Goal: Information Seeking & Learning: Learn about a topic

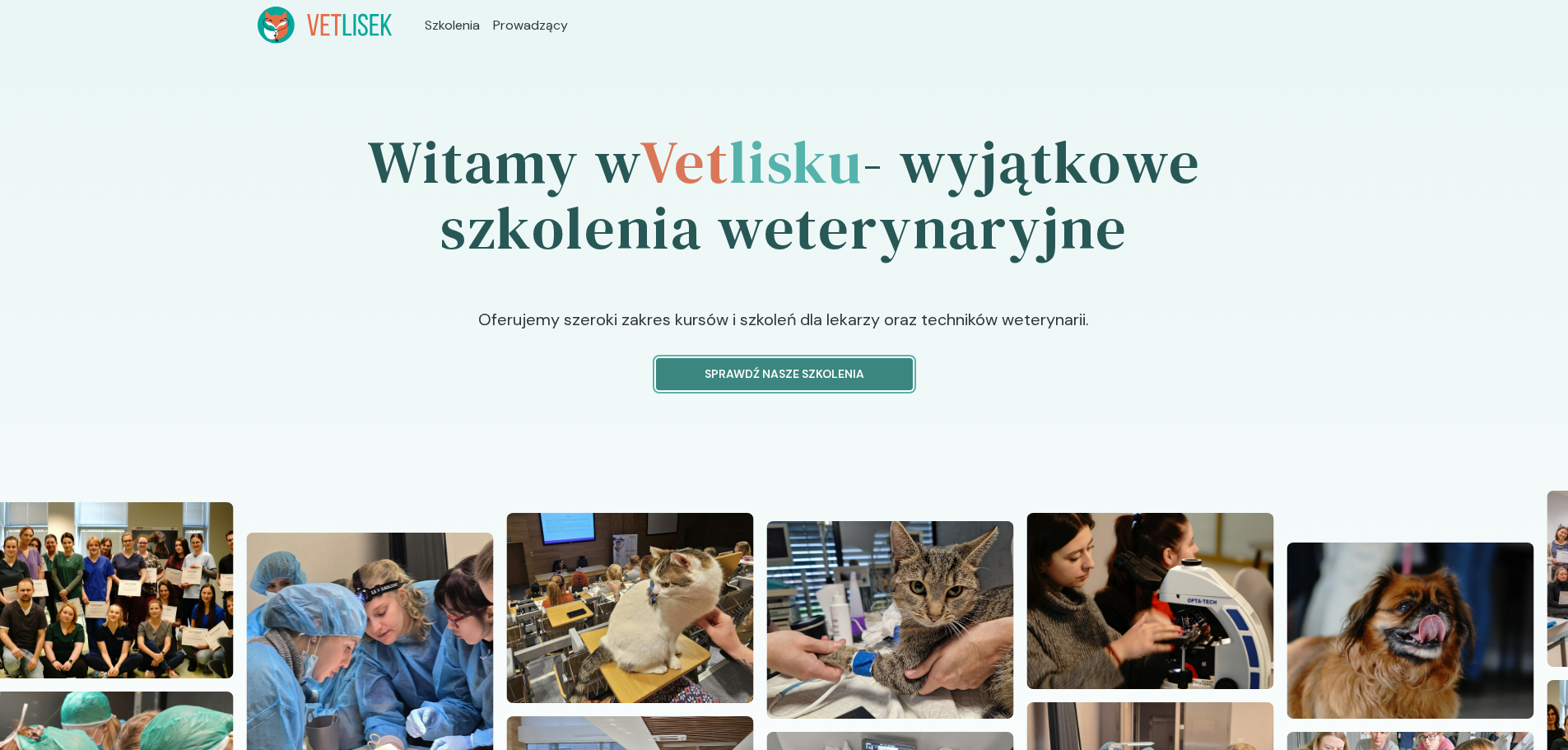
click at [741, 378] on p "Sprawdź nasze szkolenia" at bounding box center [785, 374] width 229 height 18
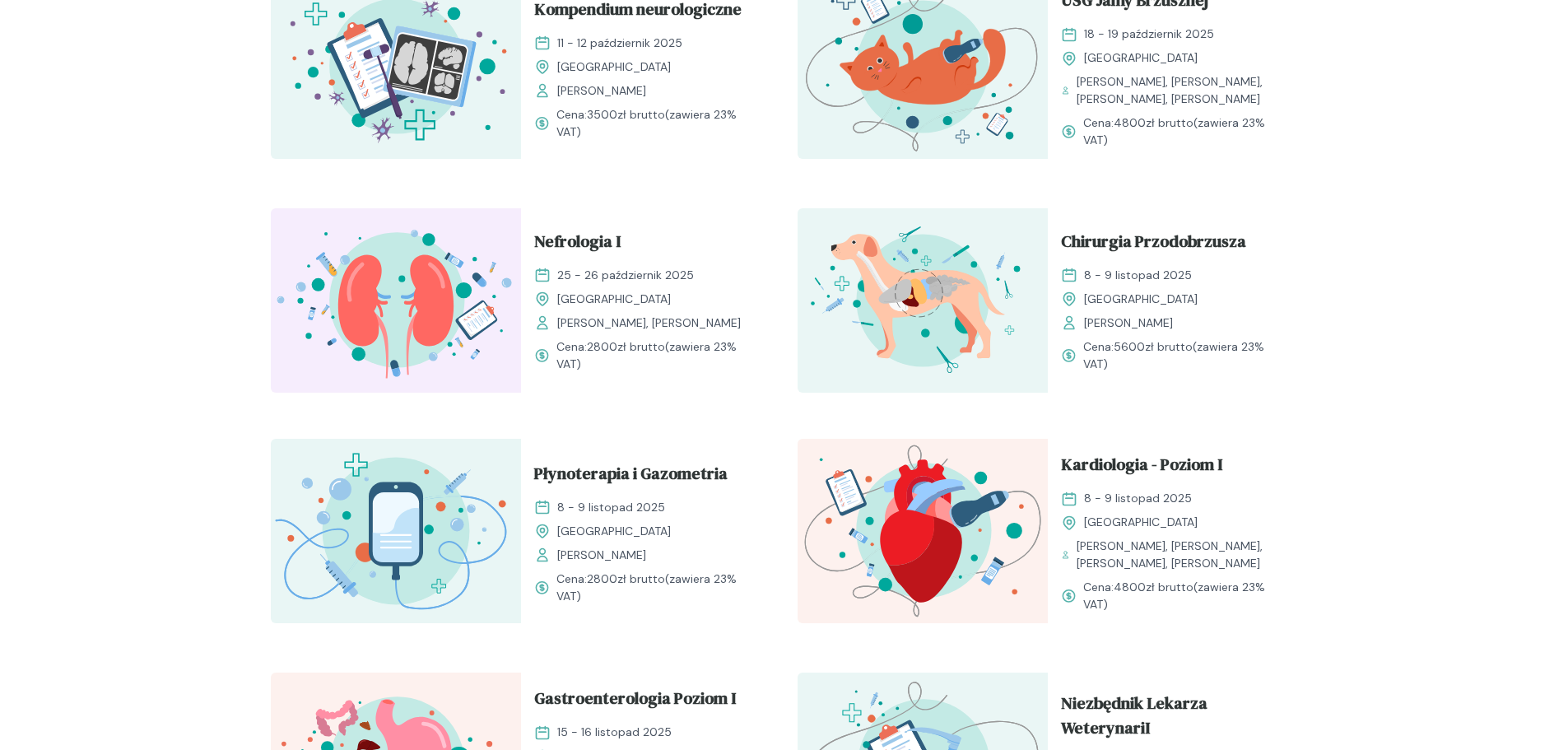
scroll to position [1070, 0]
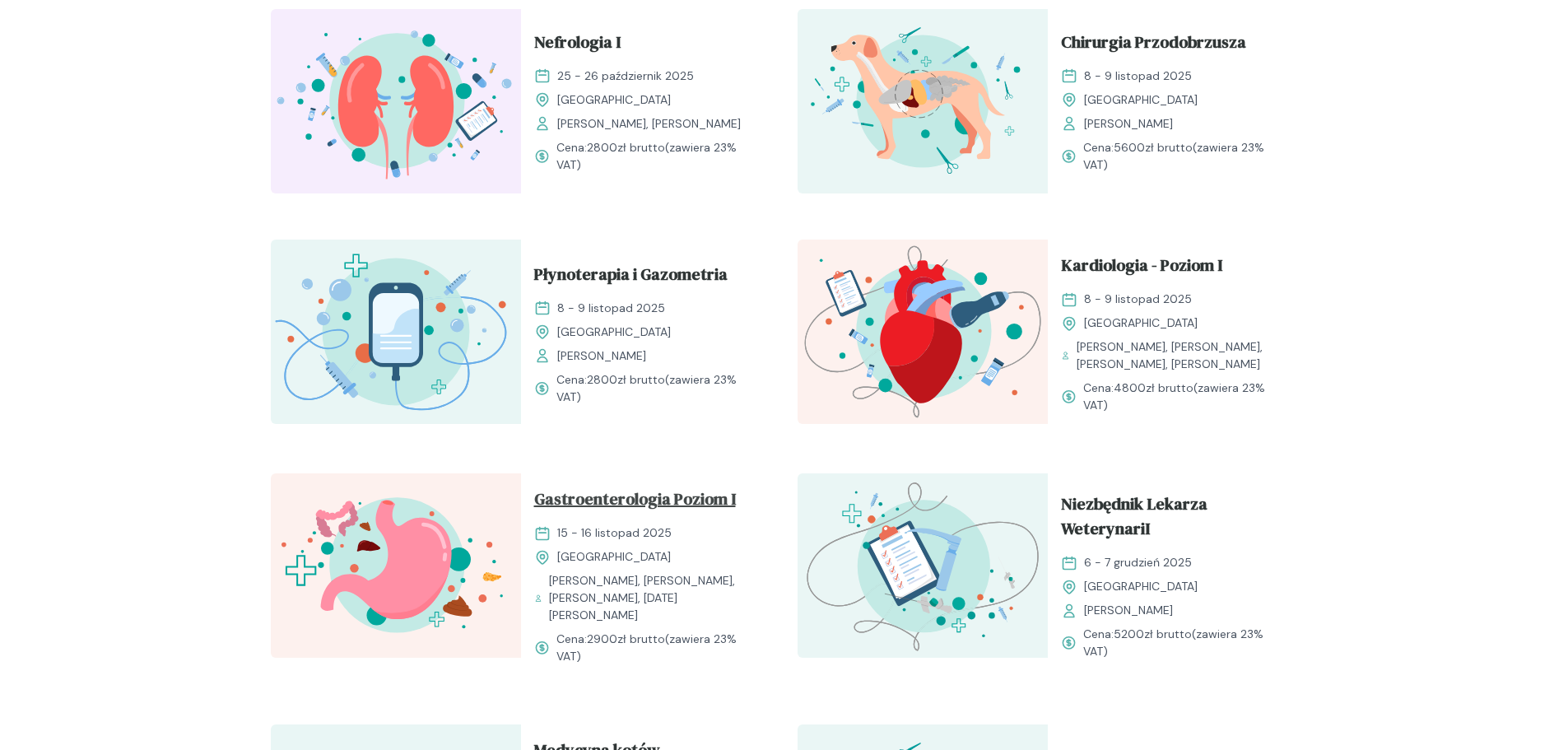
click at [670, 507] on span "Gastroenterologia Poziom I" at bounding box center [635, 502] width 202 height 32
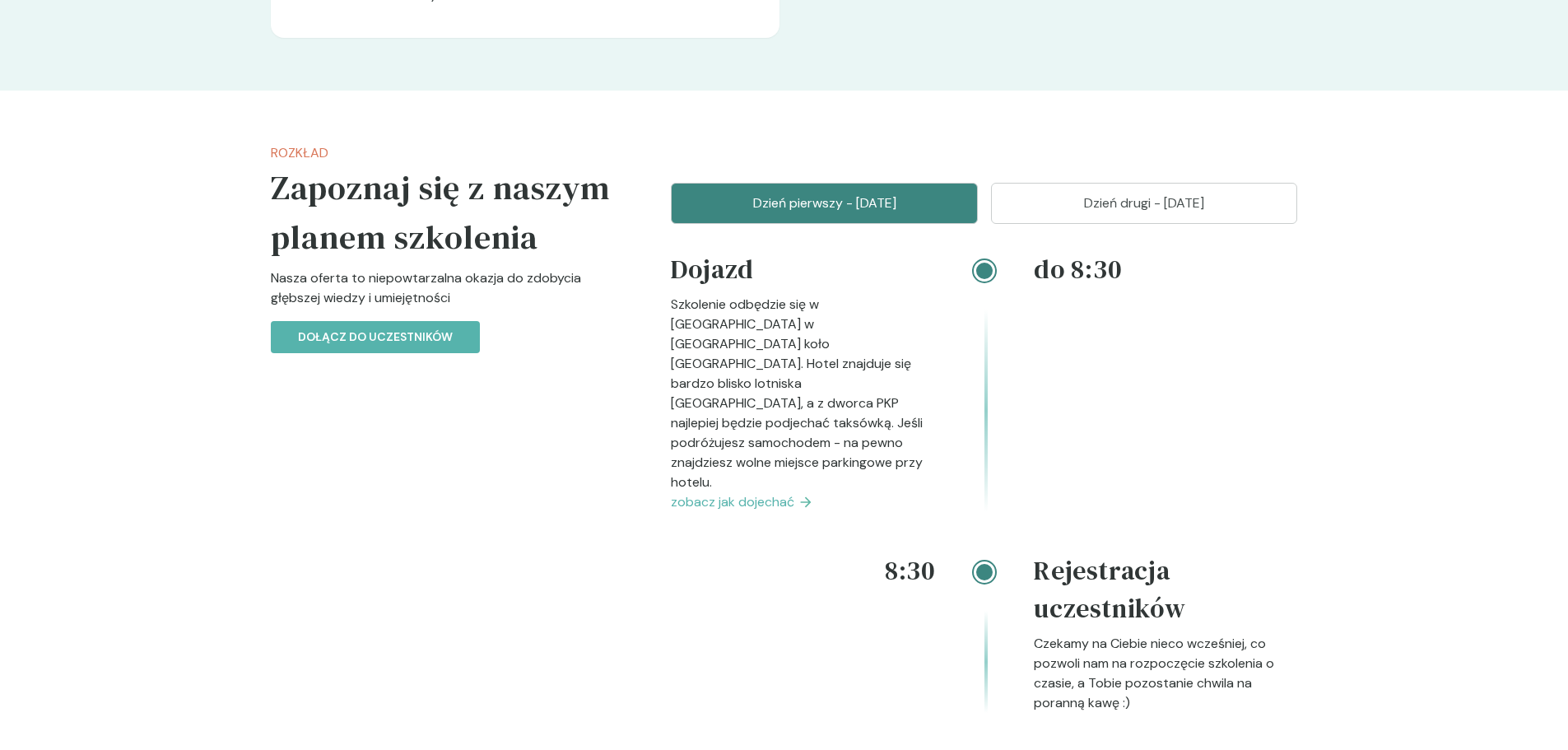
scroll to position [1894, 0]
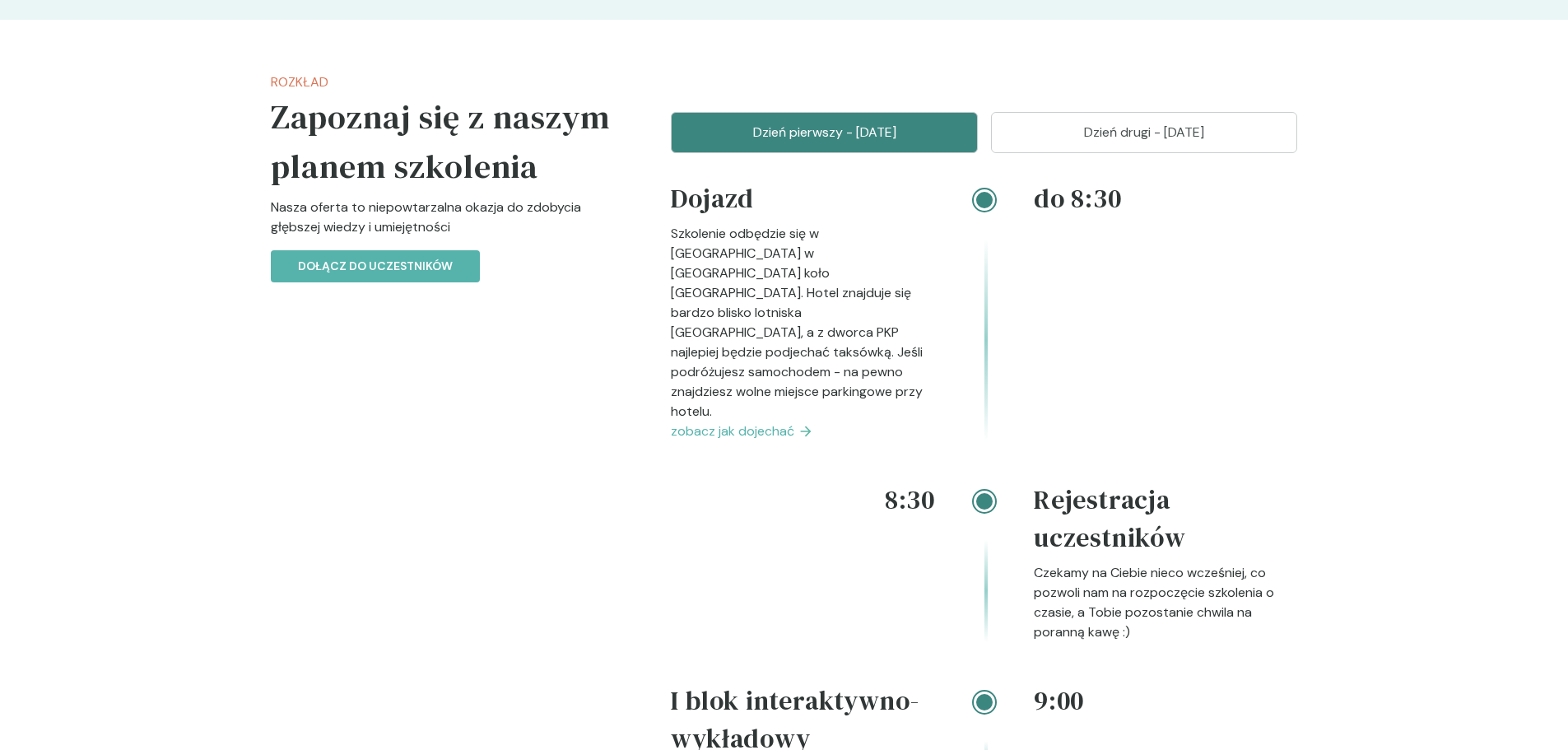
click at [1150, 127] on p "Dzień drugi - [DATE]" at bounding box center [1144, 132] width 266 height 20
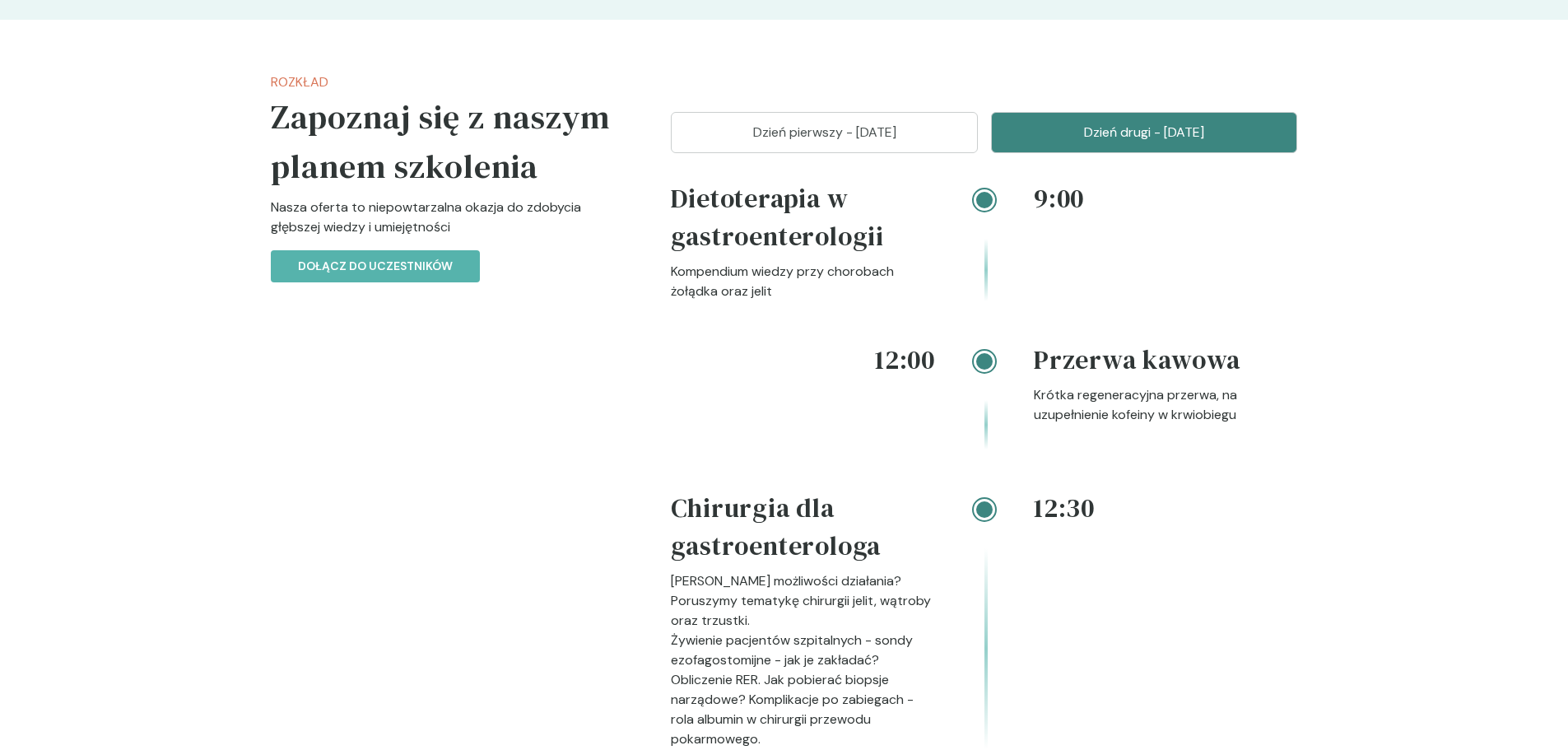
click at [846, 124] on p "Dzień pierwszy - [DATE]" at bounding box center [824, 132] width 266 height 20
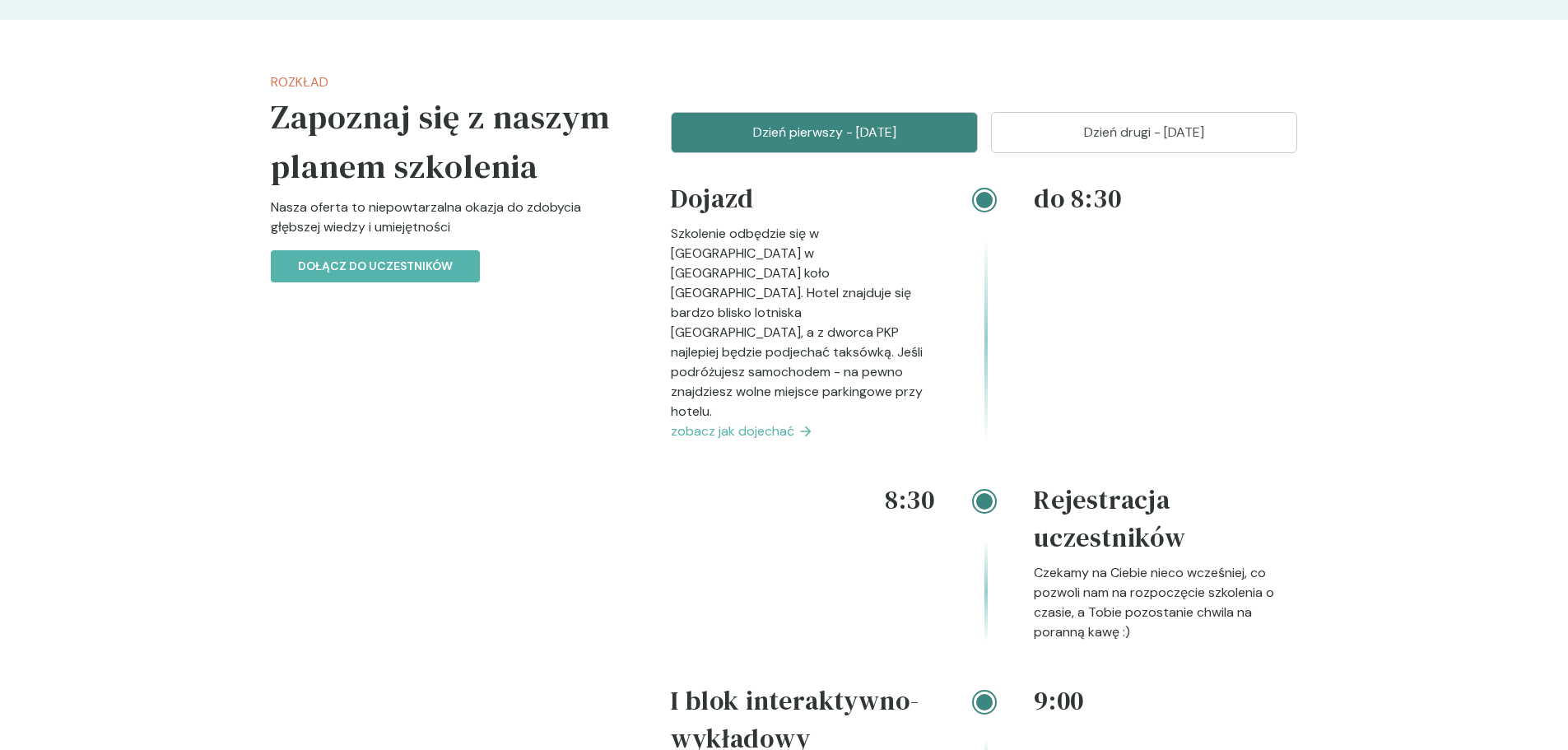
click at [1034, 120] on button "Dzień drugi - [DATE]" at bounding box center [1144, 132] width 307 height 41
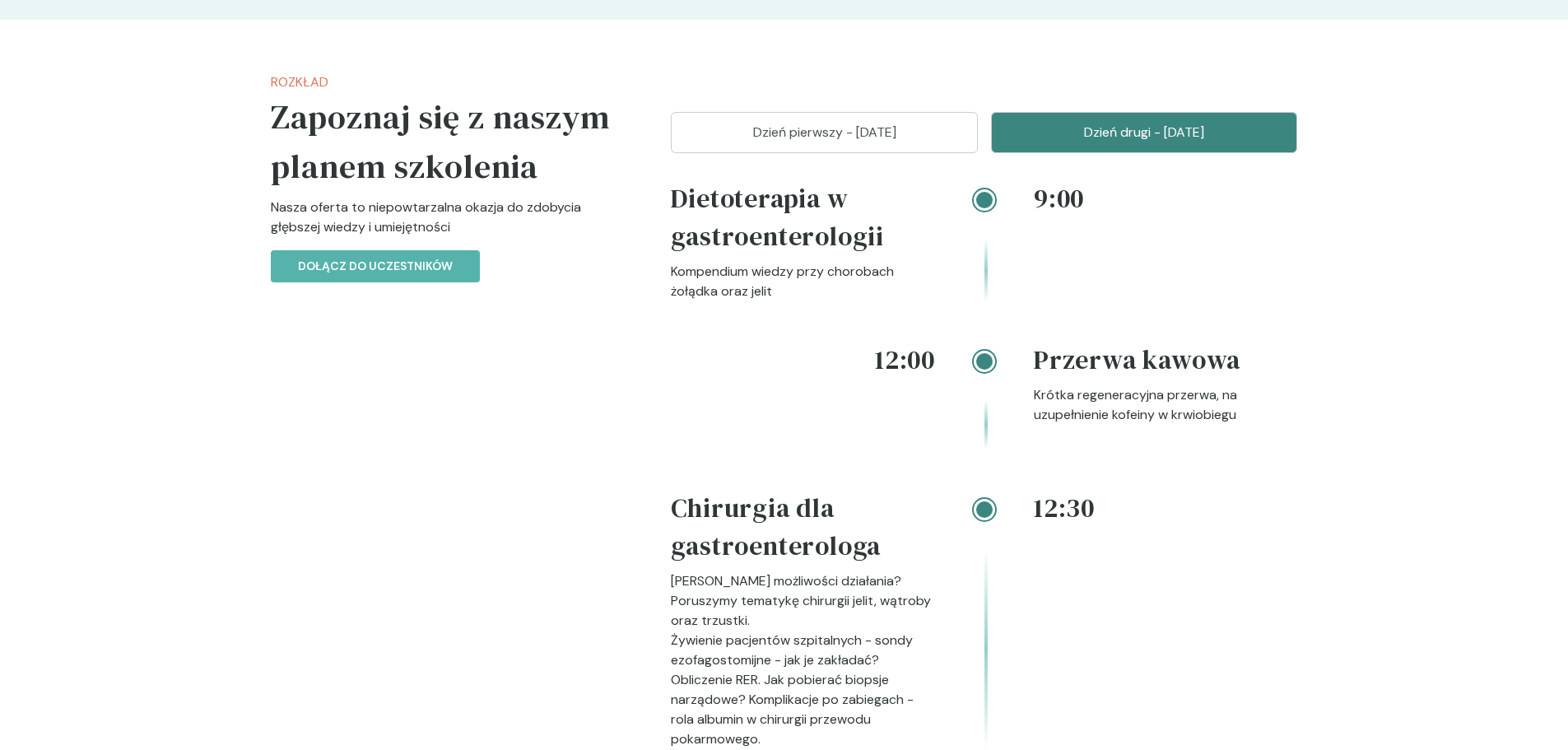
click at [899, 129] on p "Dzień pierwszy - [DATE]" at bounding box center [824, 132] width 266 height 20
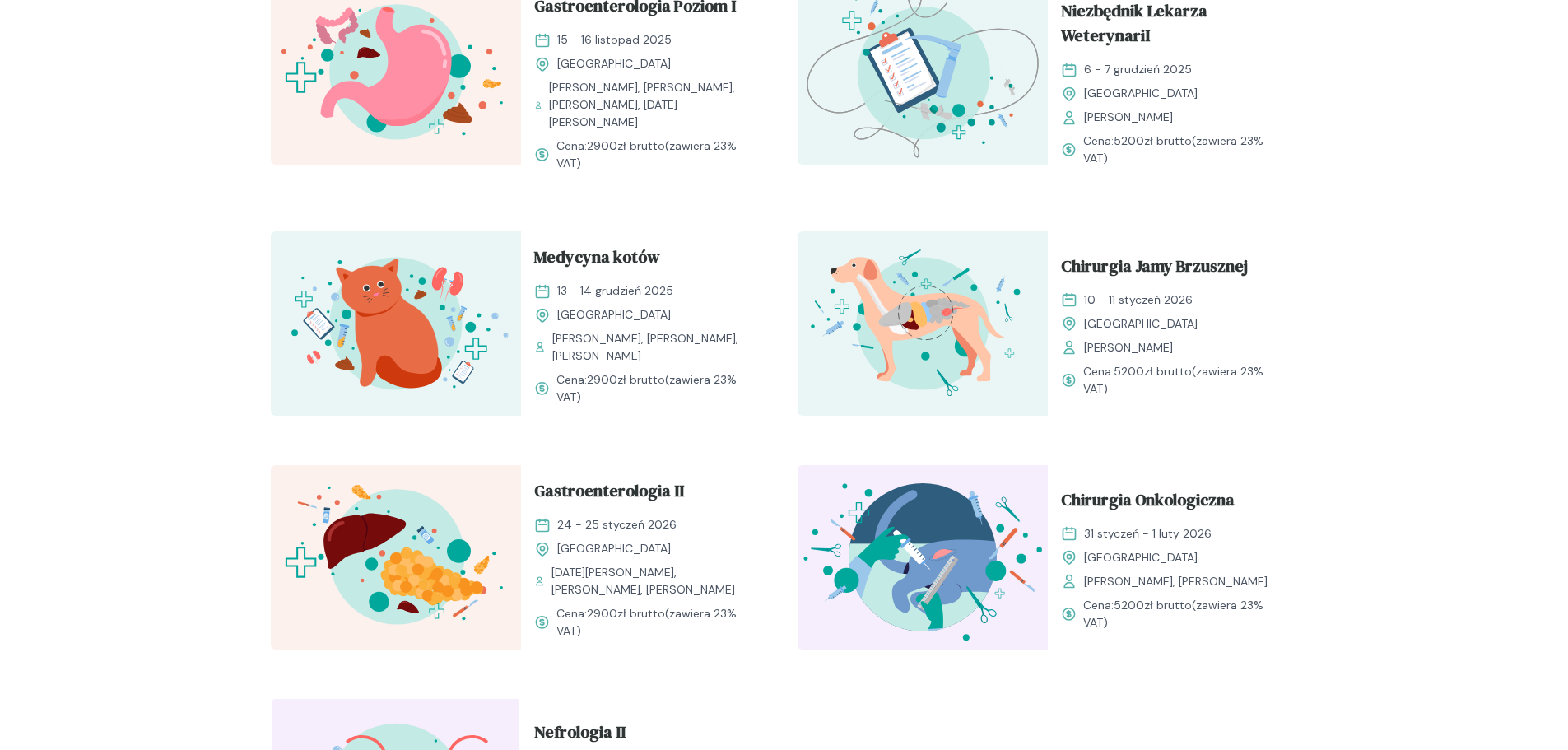
scroll to position [1564, 0]
click at [645, 478] on span "Gastroenterologia II" at bounding box center [609, 494] width 150 height 32
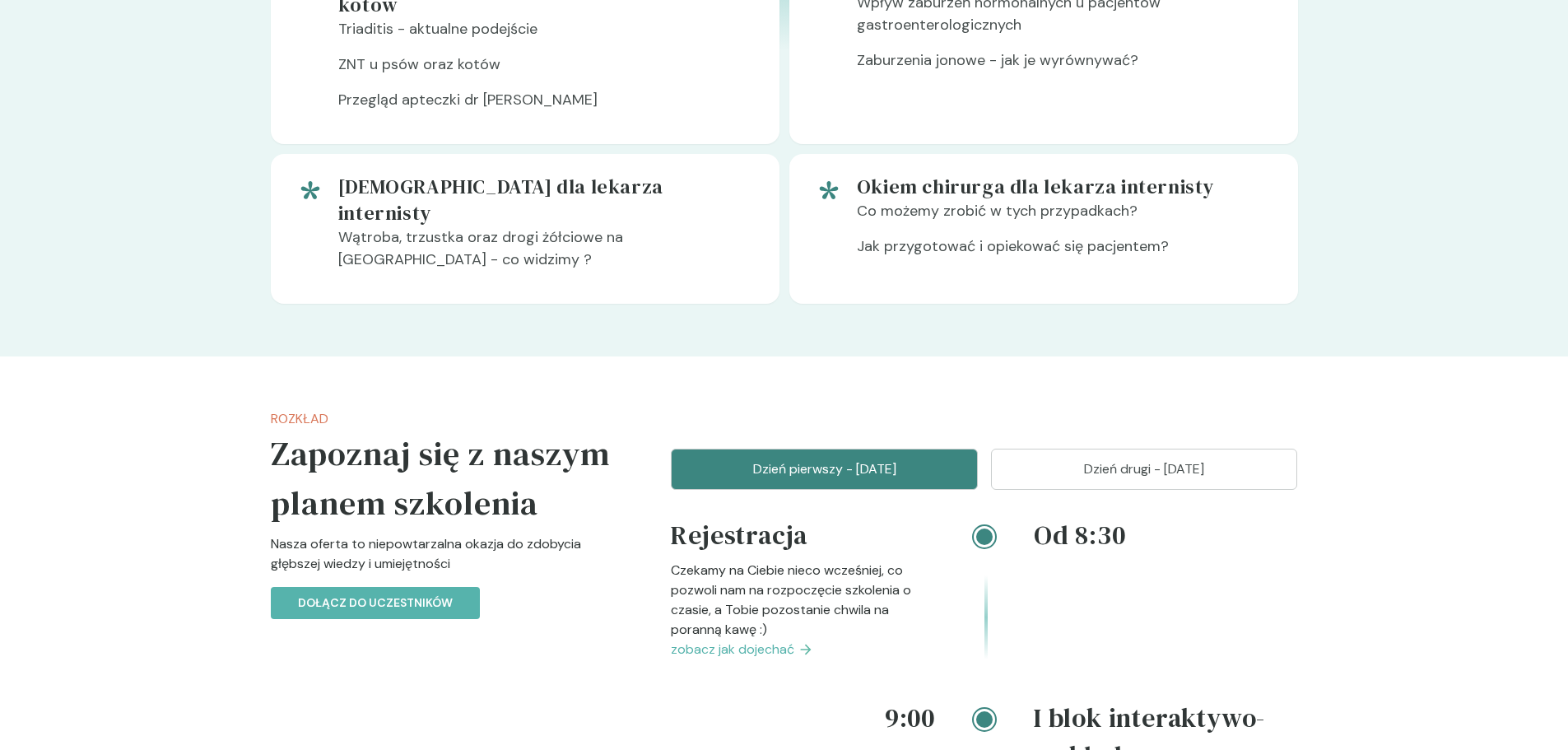
scroll to position [1729, 0]
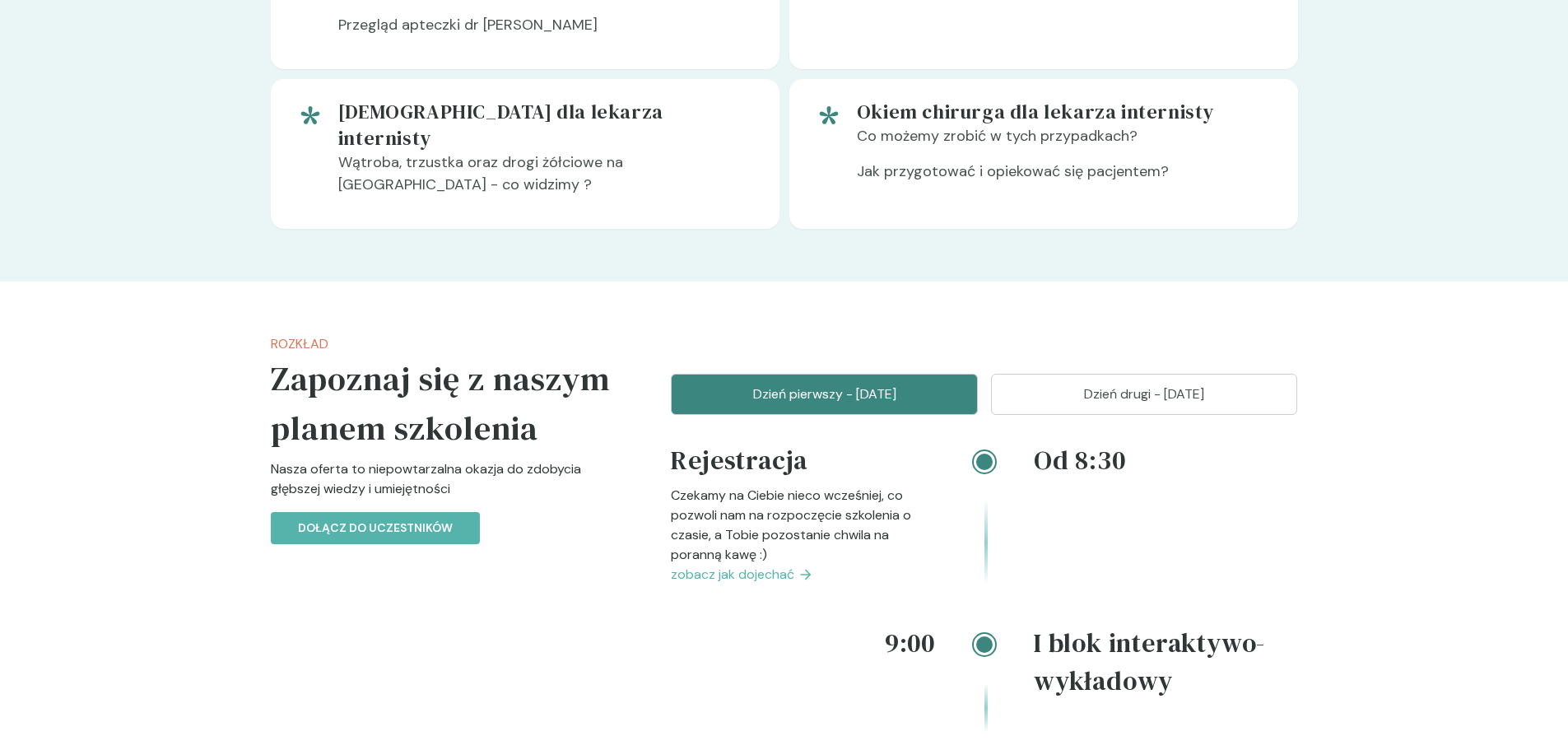
click at [1065, 385] on p "Dzień drugi - [DATE]" at bounding box center [1144, 394] width 266 height 20
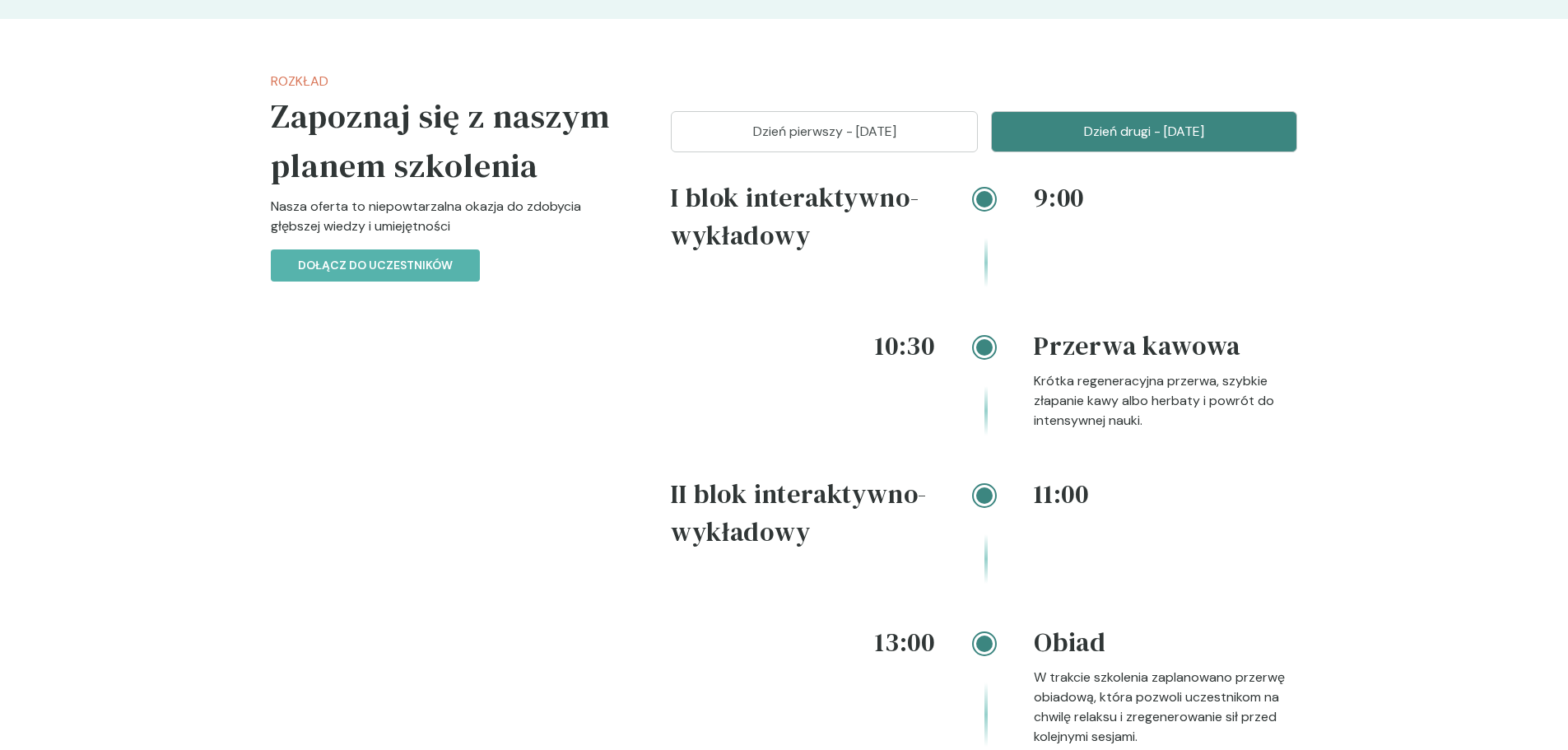
scroll to position [2224, 0]
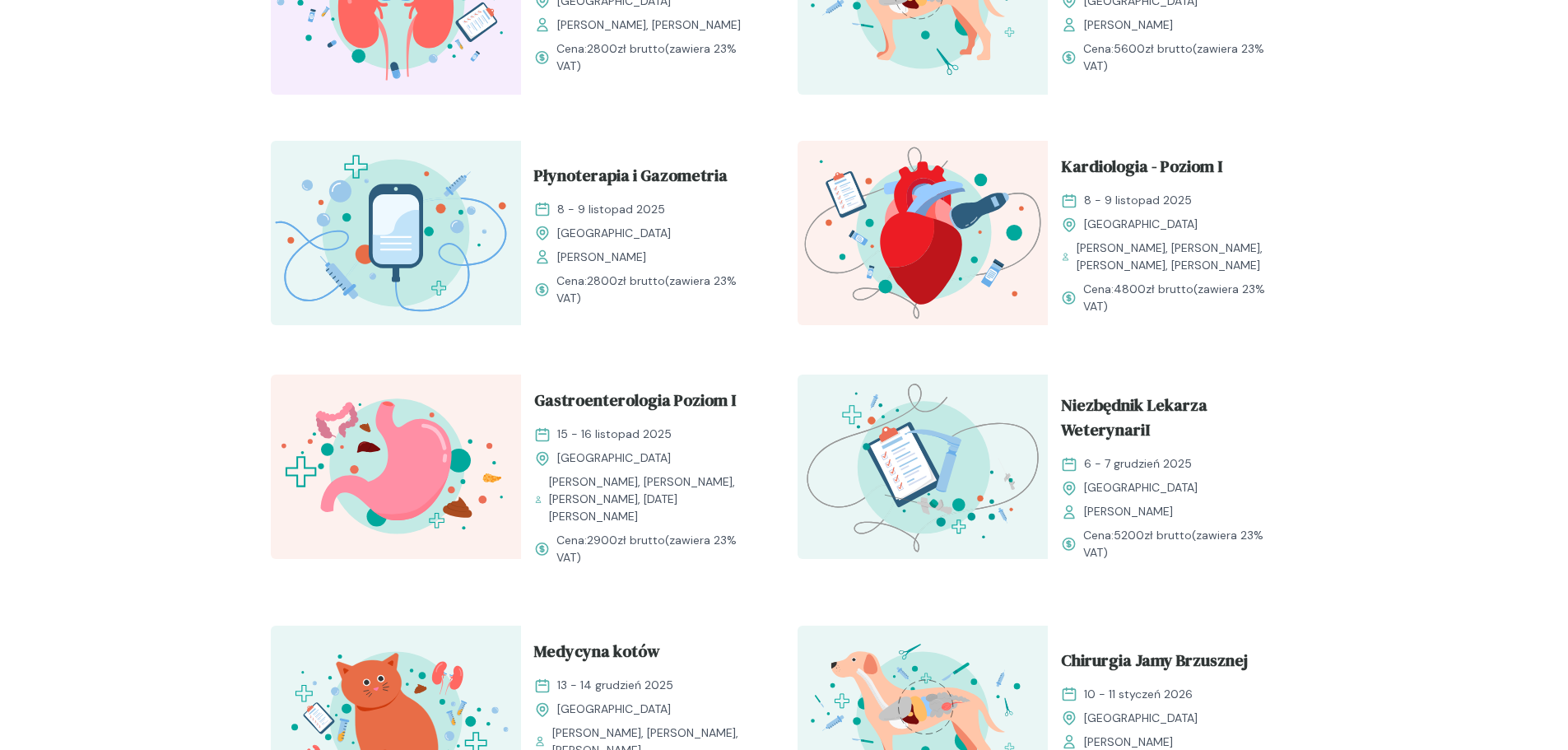
scroll to position [1317, 0]
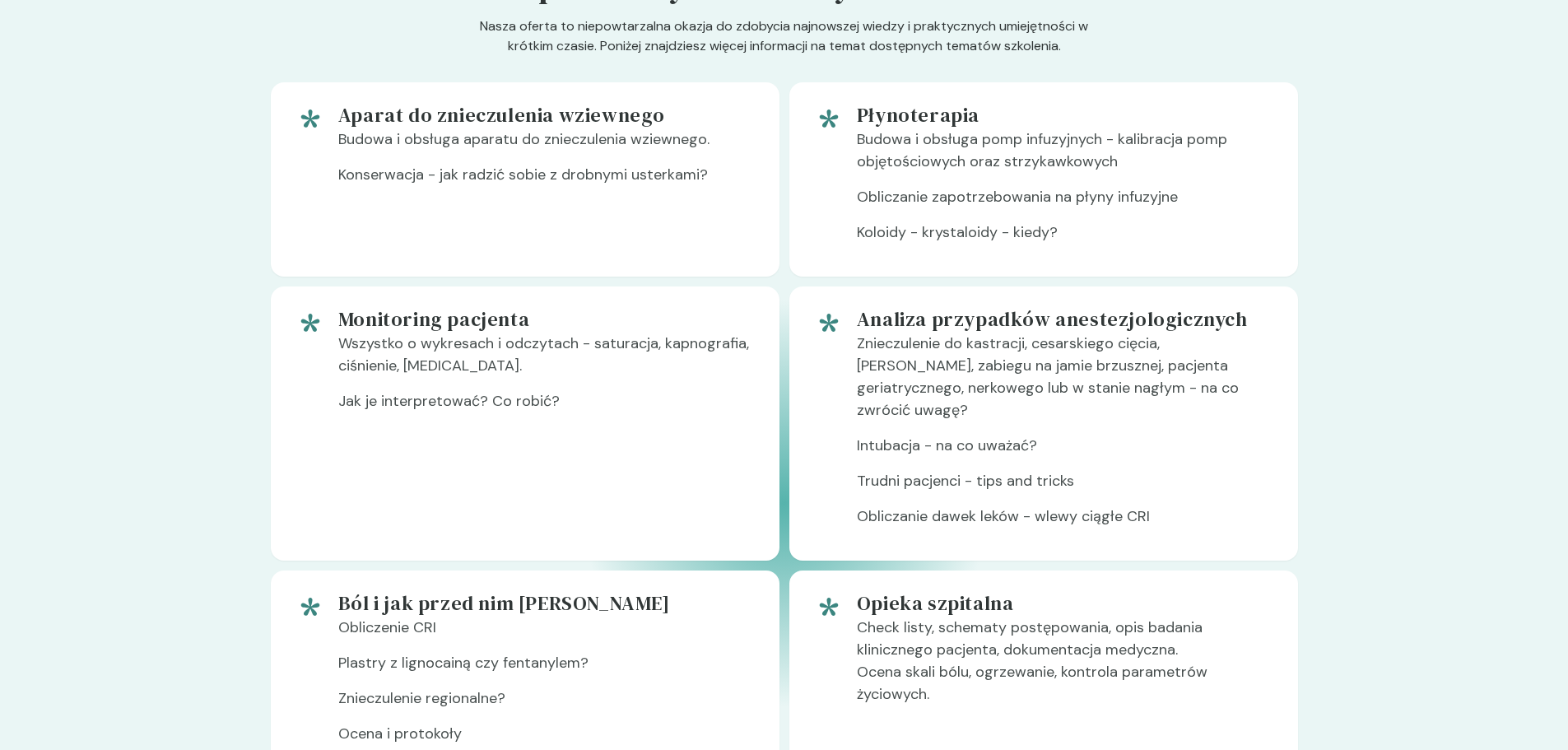
scroll to position [1317, 0]
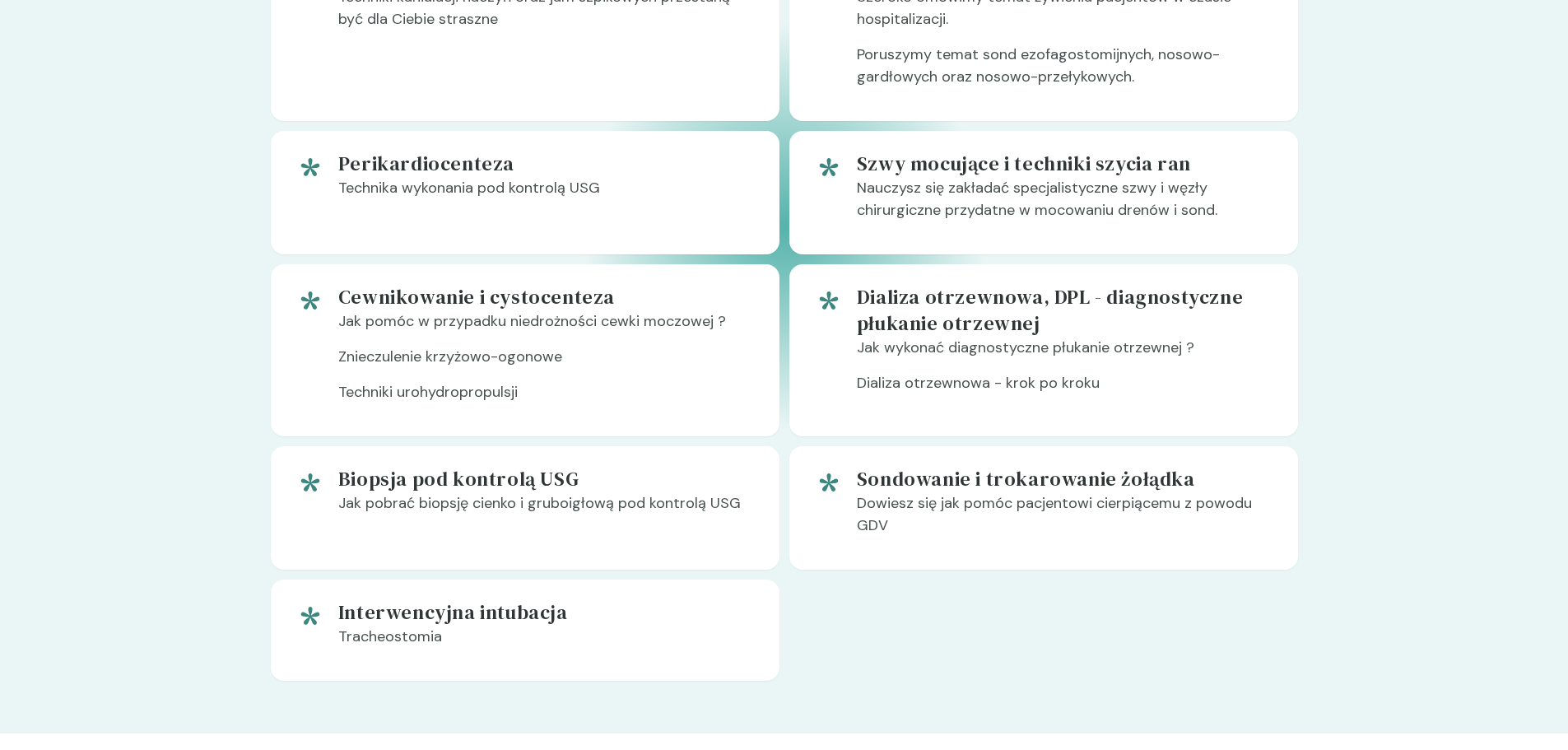
scroll to position [1564, 0]
